Goal: Use online tool/utility: Utilize a website feature to perform a specific function

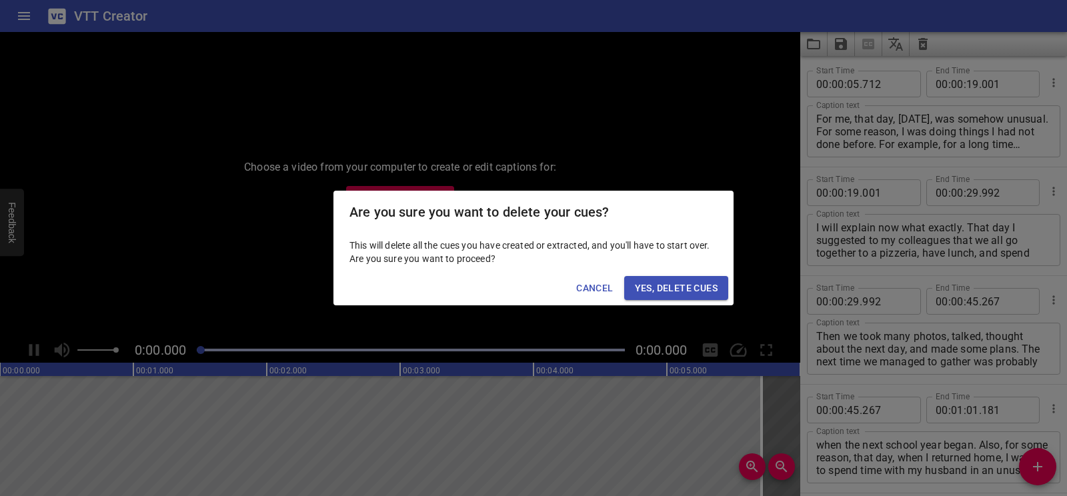
scroll to position [7011, 0]
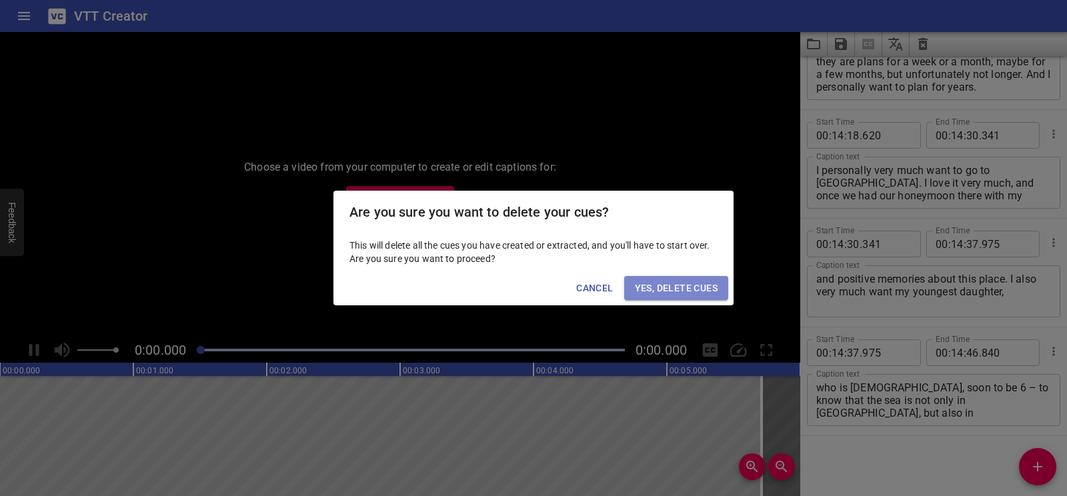
click at [689, 287] on span "Yes, Delete Cues" at bounding box center [676, 288] width 83 height 17
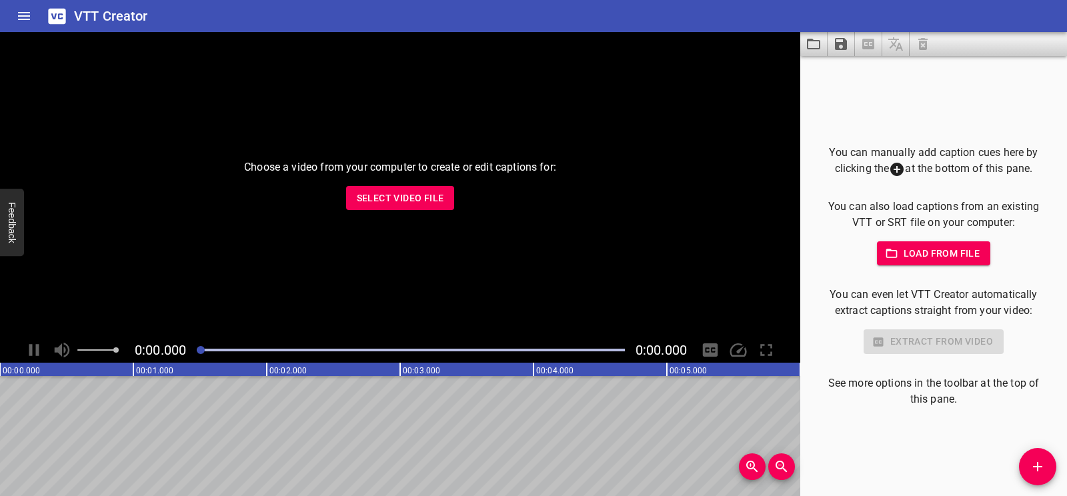
click at [426, 192] on span "Select Video File" at bounding box center [400, 198] width 87 height 17
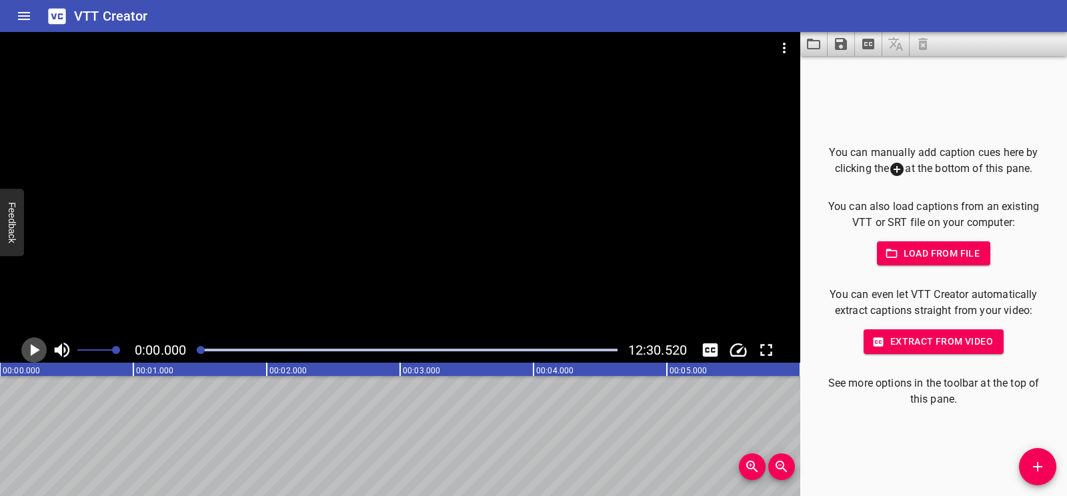
click at [33, 350] on icon "Play/Pause" at bounding box center [35, 350] width 9 height 12
click at [33, 350] on icon "Play/Pause" at bounding box center [34, 350] width 20 height 20
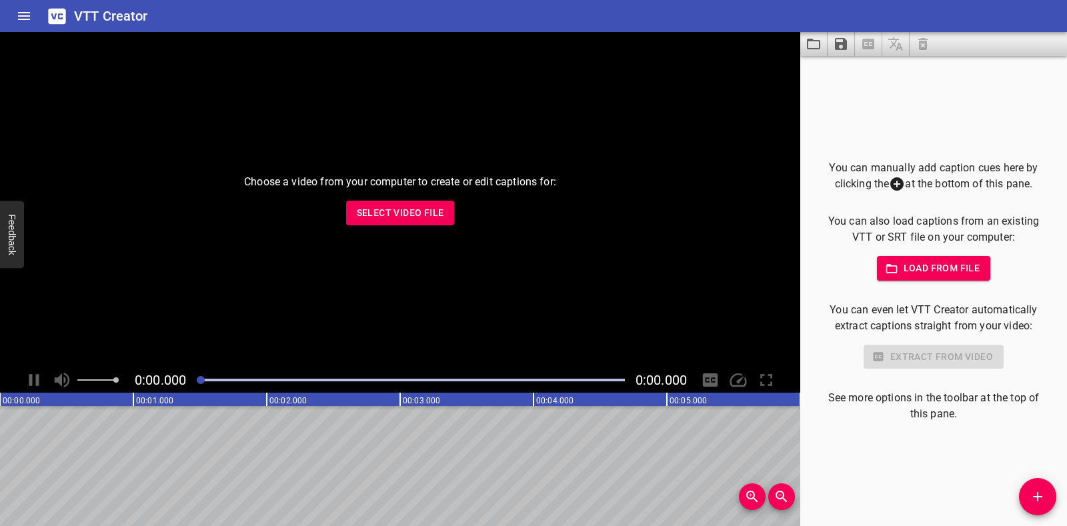
click at [378, 209] on span "Select Video File" at bounding box center [400, 213] width 87 height 17
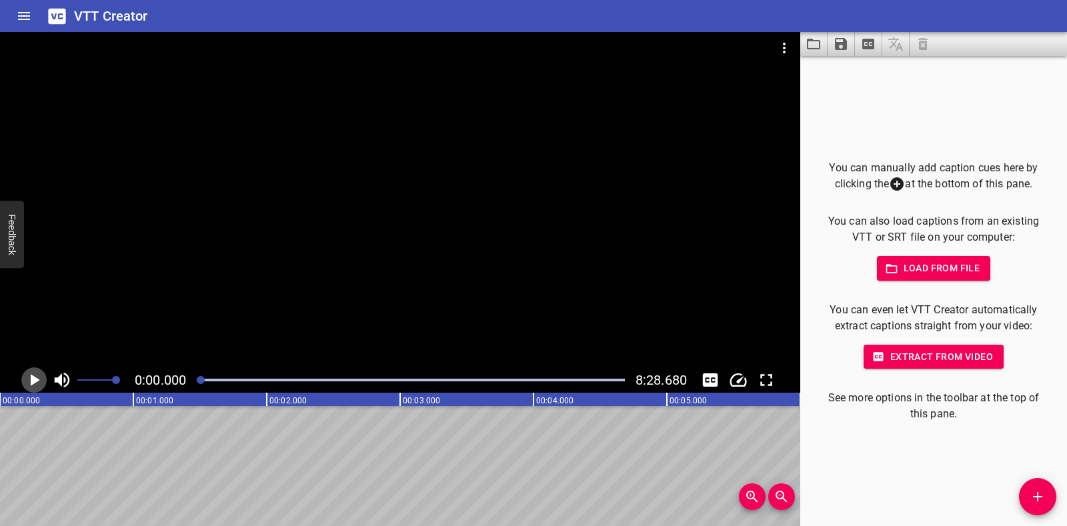
click at [28, 376] on icon "Play/Pause" at bounding box center [34, 380] width 20 height 20
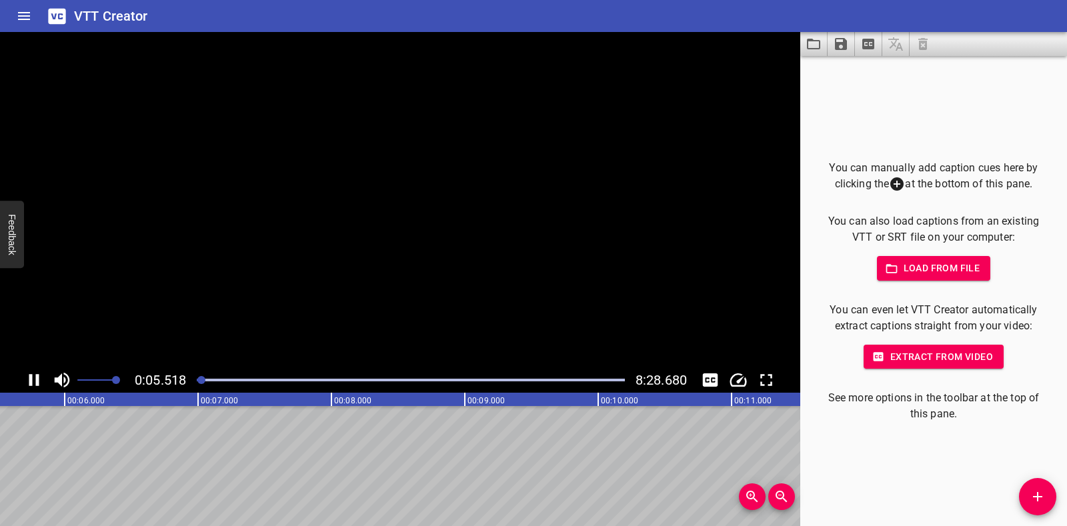
click at [28, 377] on icon "Play/Pause" at bounding box center [34, 380] width 20 height 20
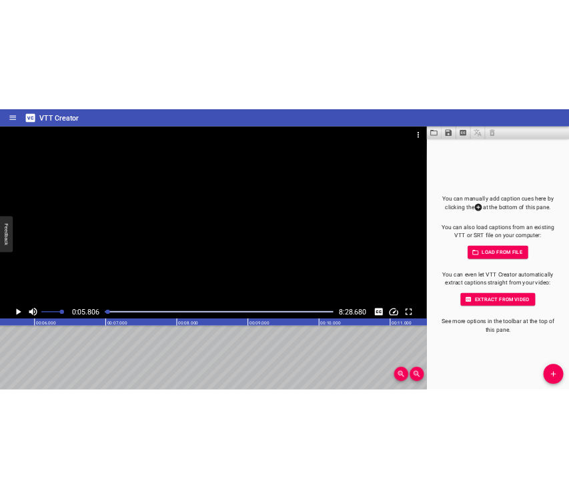
scroll to position [0, 774]
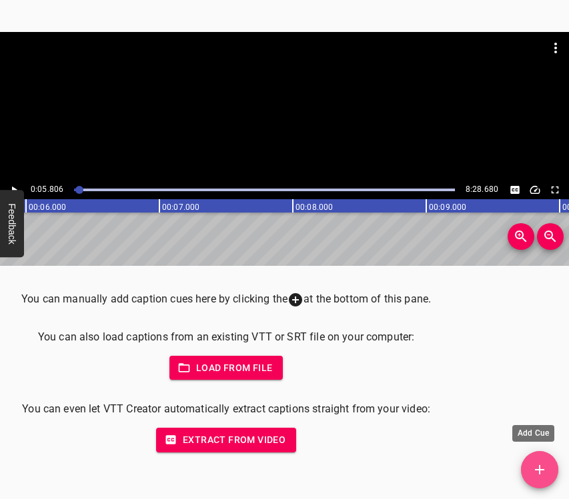
click at [541, 469] on icon "Add Cue" at bounding box center [539, 469] width 9 height 9
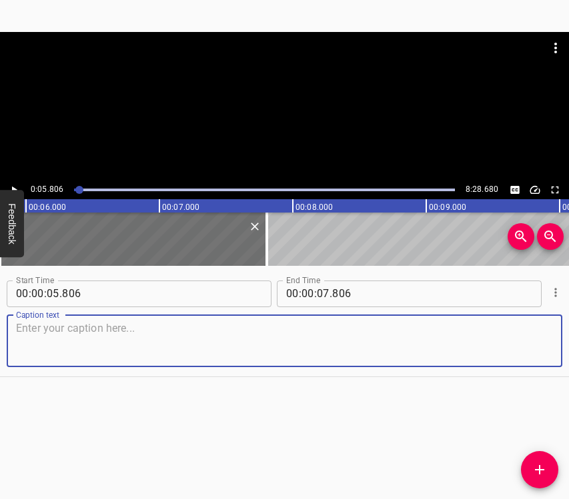
click at [119, 344] on textarea at bounding box center [284, 341] width 537 height 38
paste textarea "I come from a well-known family. My father is the prominent Ukrainian art histo…"
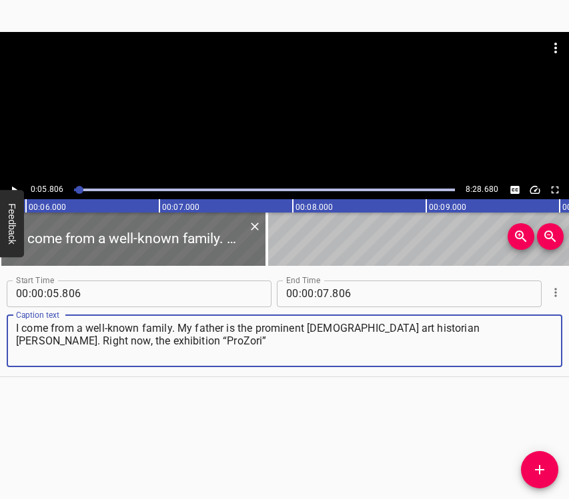
type textarea "I come from a well-known family. My father is the prominent Ukrainian art histo…"
